Goal: Complete application form

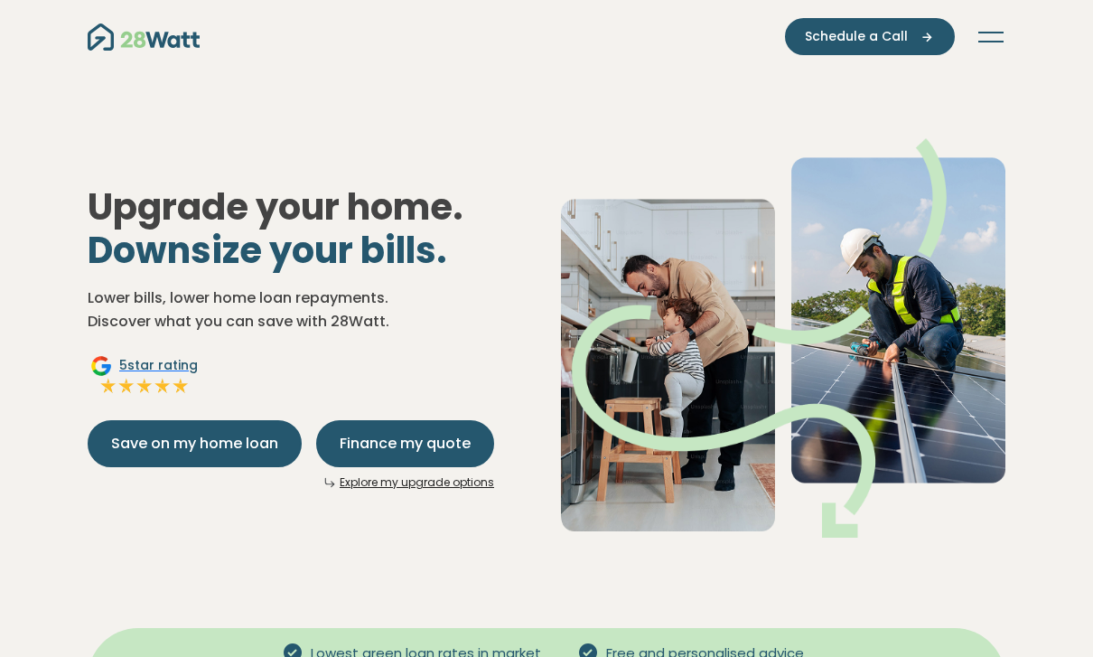
click at [398, 481] on link "Explore my upgrade options" at bounding box center [417, 481] width 154 height 15
click at [995, 41] on icon "Toggle navigation" at bounding box center [990, 42] width 25 height 2
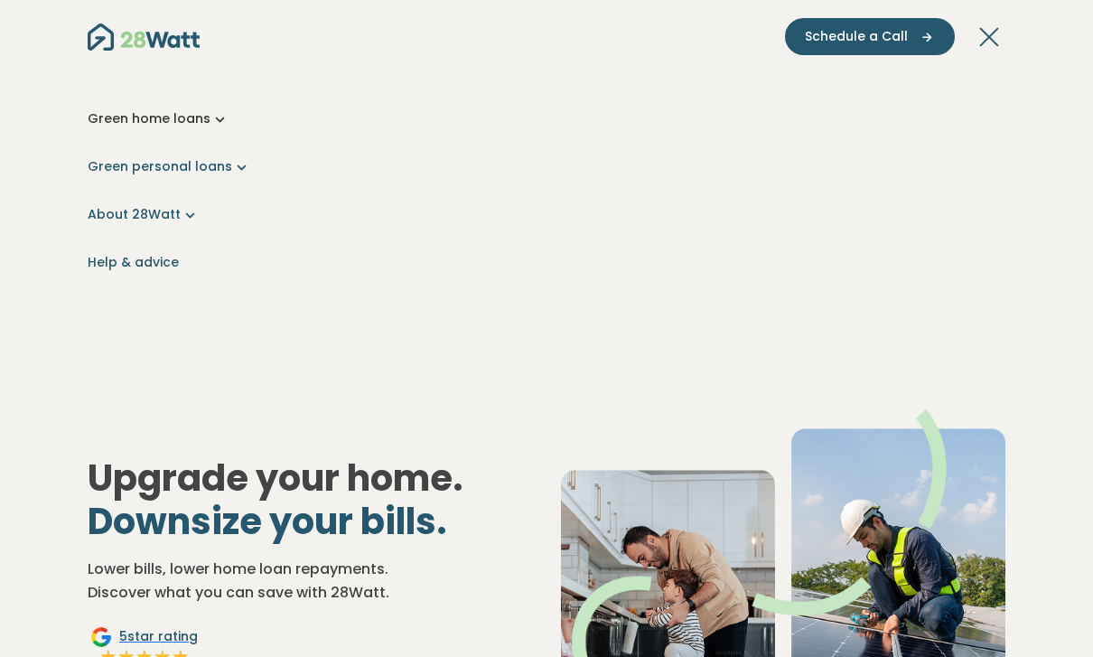
click at [164, 125] on link "Green home loans" at bounding box center [547, 118] width 918 height 19
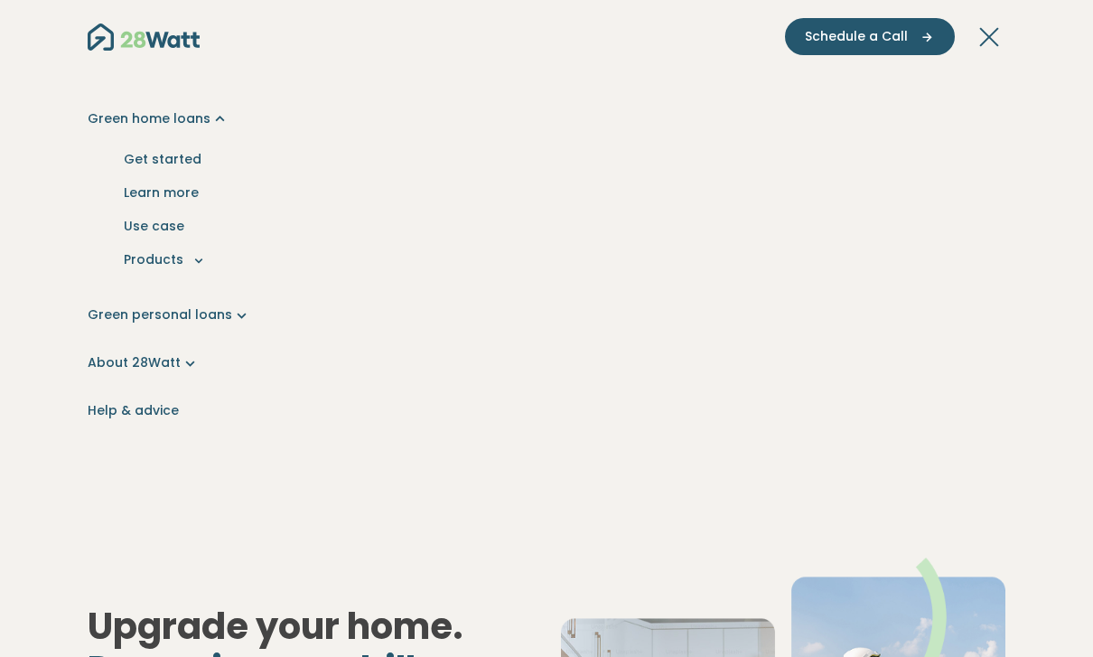
click at [204, 335] on div "Green home loans Get started Learn more Use case Products Green personal loans …" at bounding box center [547, 246] width 976 height 492
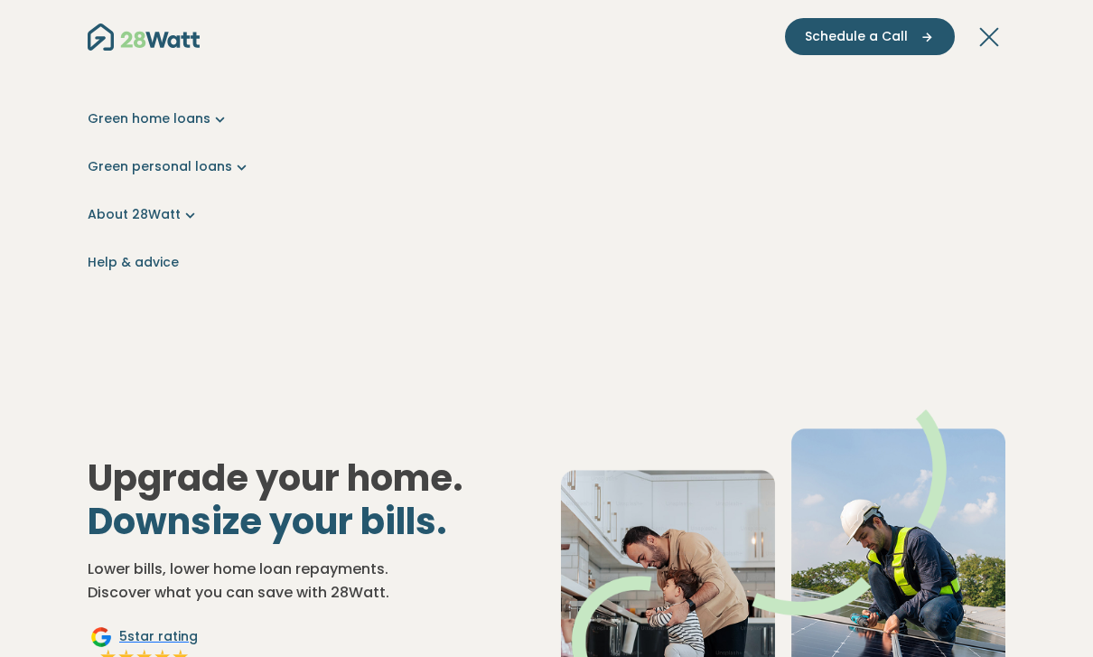
click at [223, 296] on div "Green home loans Get started Learn more Use case Products Green personal loans …" at bounding box center [547, 190] width 918 height 271
click at [232, 169] on icon "Main navigation" at bounding box center [241, 166] width 19 height 19
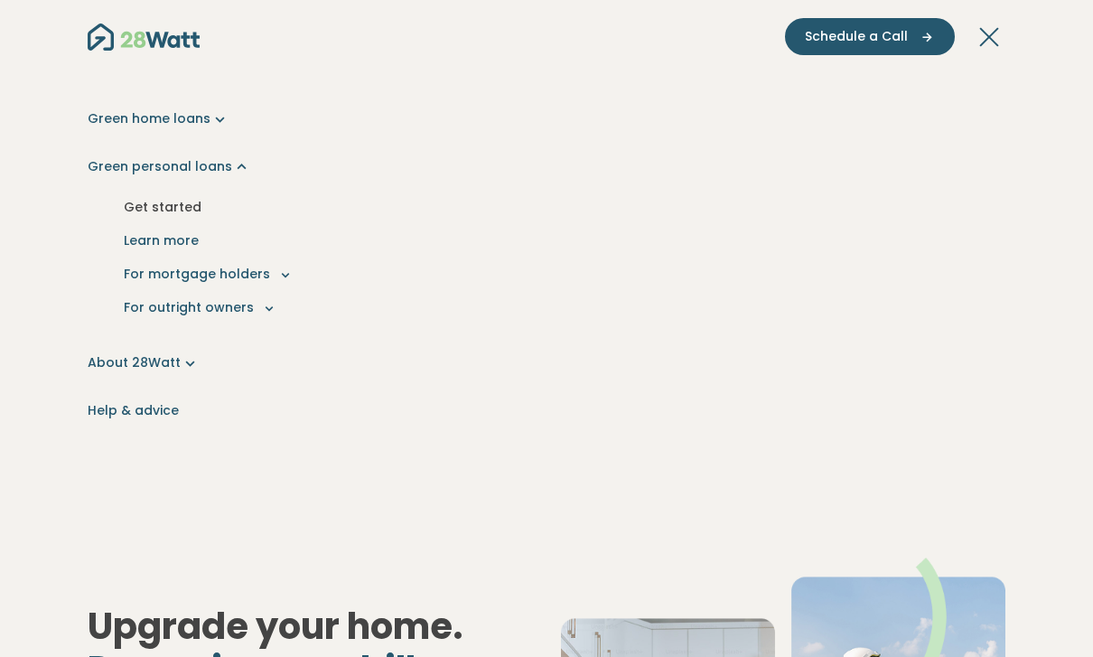
click at [192, 215] on link "Get started" at bounding box center [546, 207] width 889 height 33
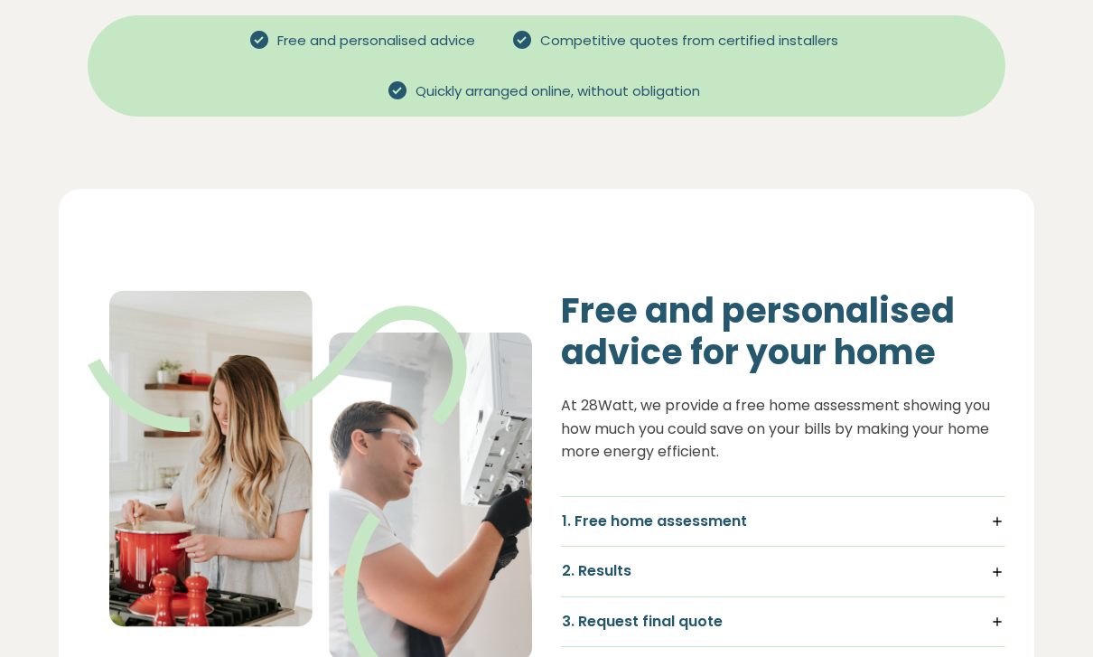
scroll to position [710, 0]
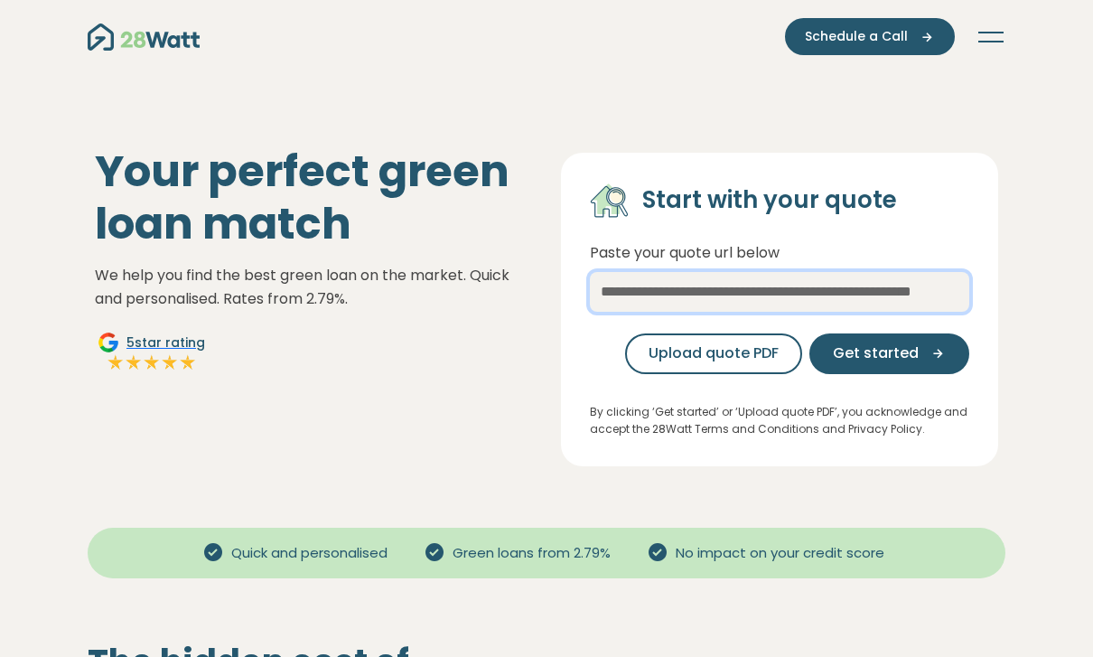
click at [693, 281] on input "text" at bounding box center [779, 292] width 379 height 40
click at [649, 277] on input "text" at bounding box center [779, 292] width 379 height 40
paste input "**********"
type input "**********"
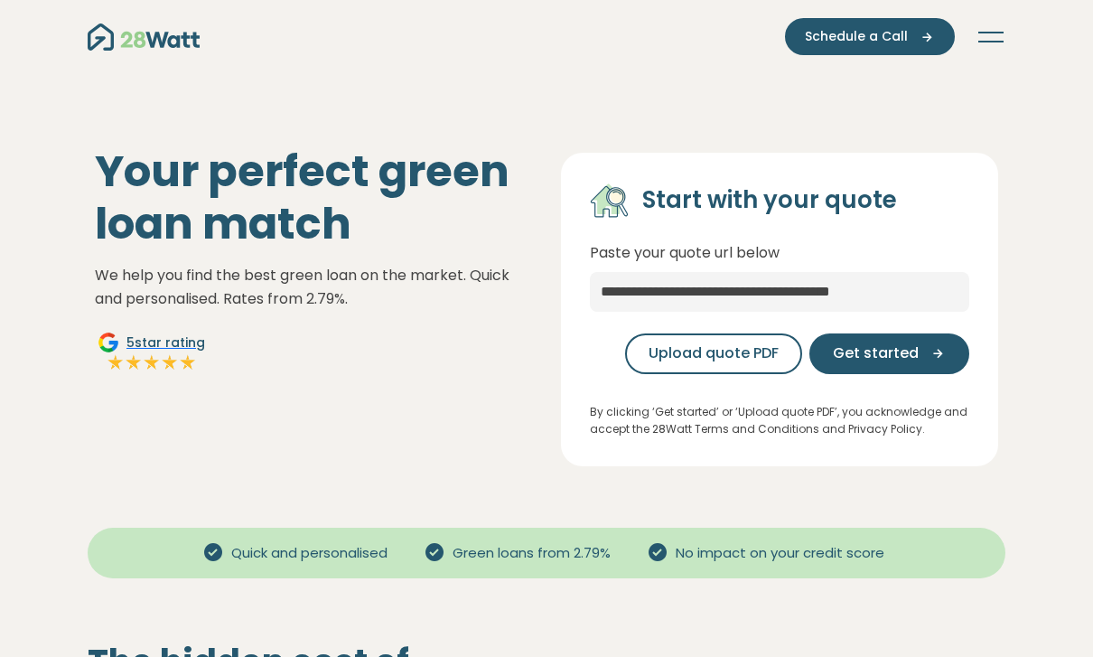
click at [909, 384] on div "Upload quote PDF Get started" at bounding box center [779, 354] width 379 height 70
click at [932, 351] on icon "button" at bounding box center [932, 353] width 27 height 16
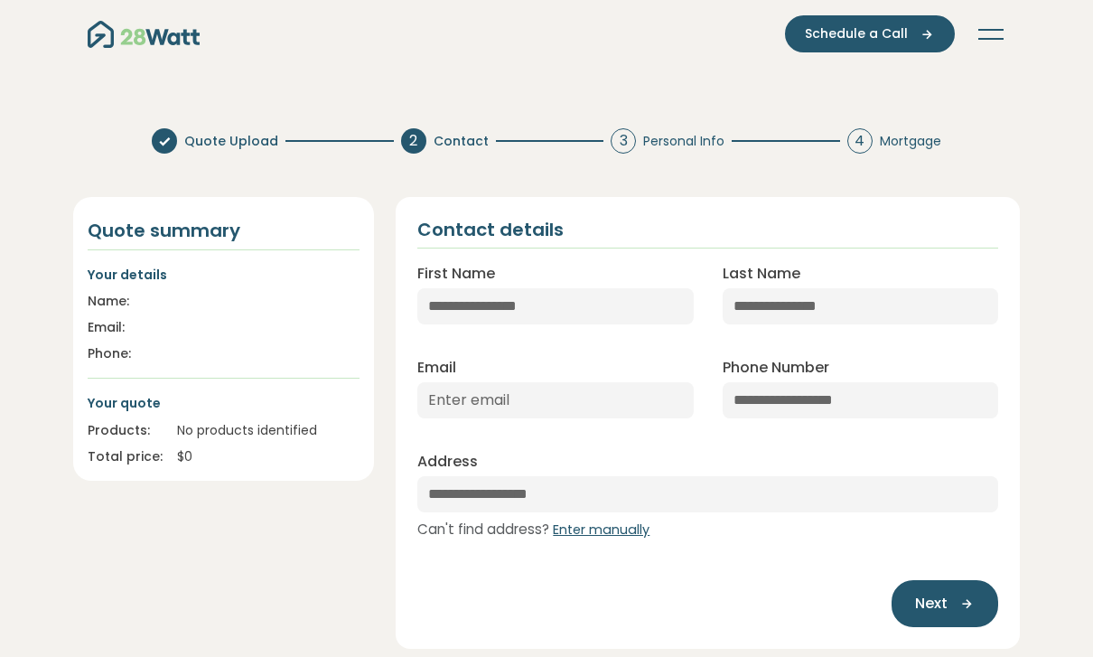
scroll to position [45, 0]
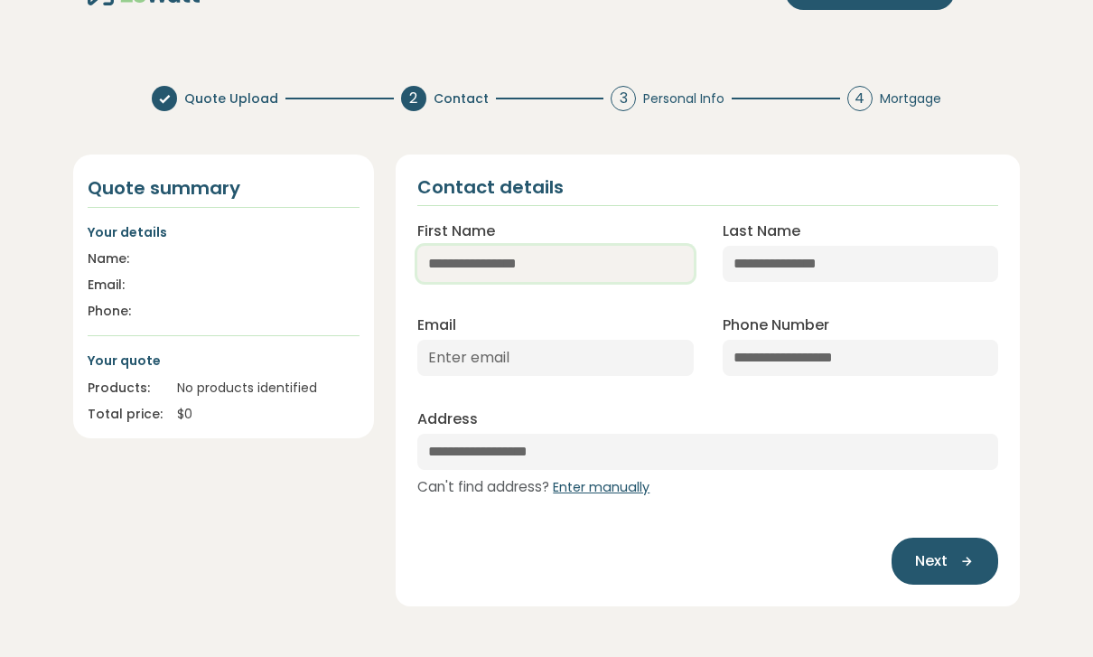
click at [633, 272] on input "First Name" at bounding box center [555, 264] width 276 height 36
type input "******"
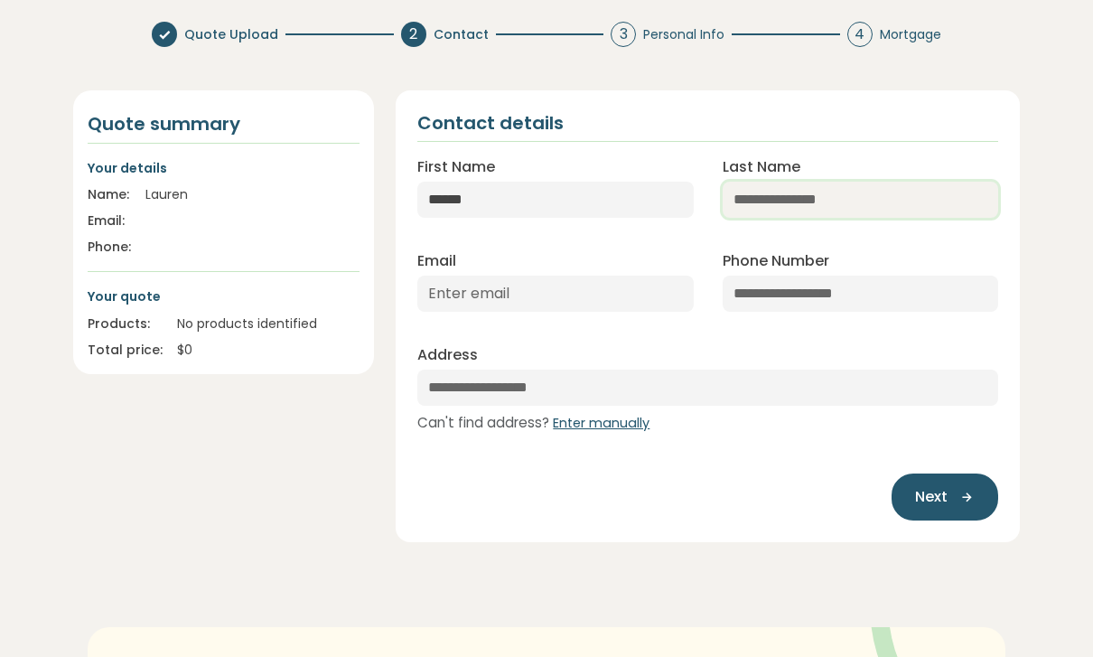
scroll to position [0, 0]
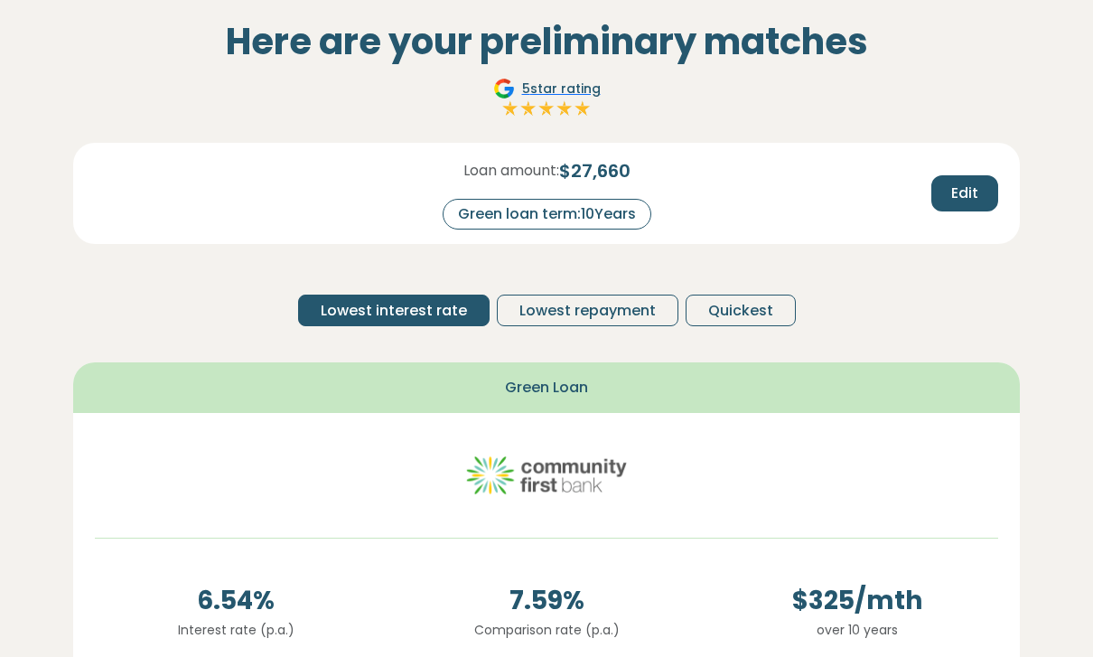
scroll to position [45, 0]
